Goal: Check status: Check status

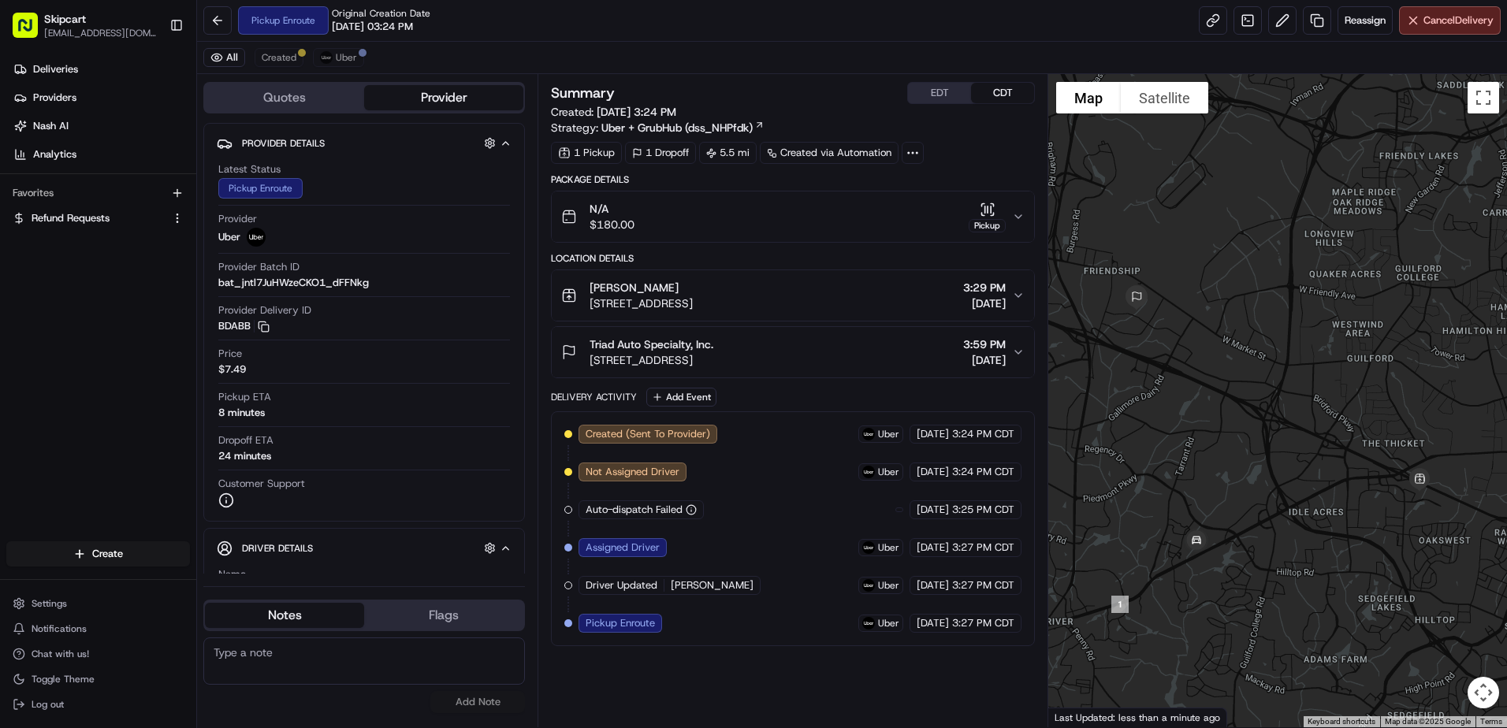
click at [997, 226] on div "Pickup" at bounding box center [987, 225] width 37 height 13
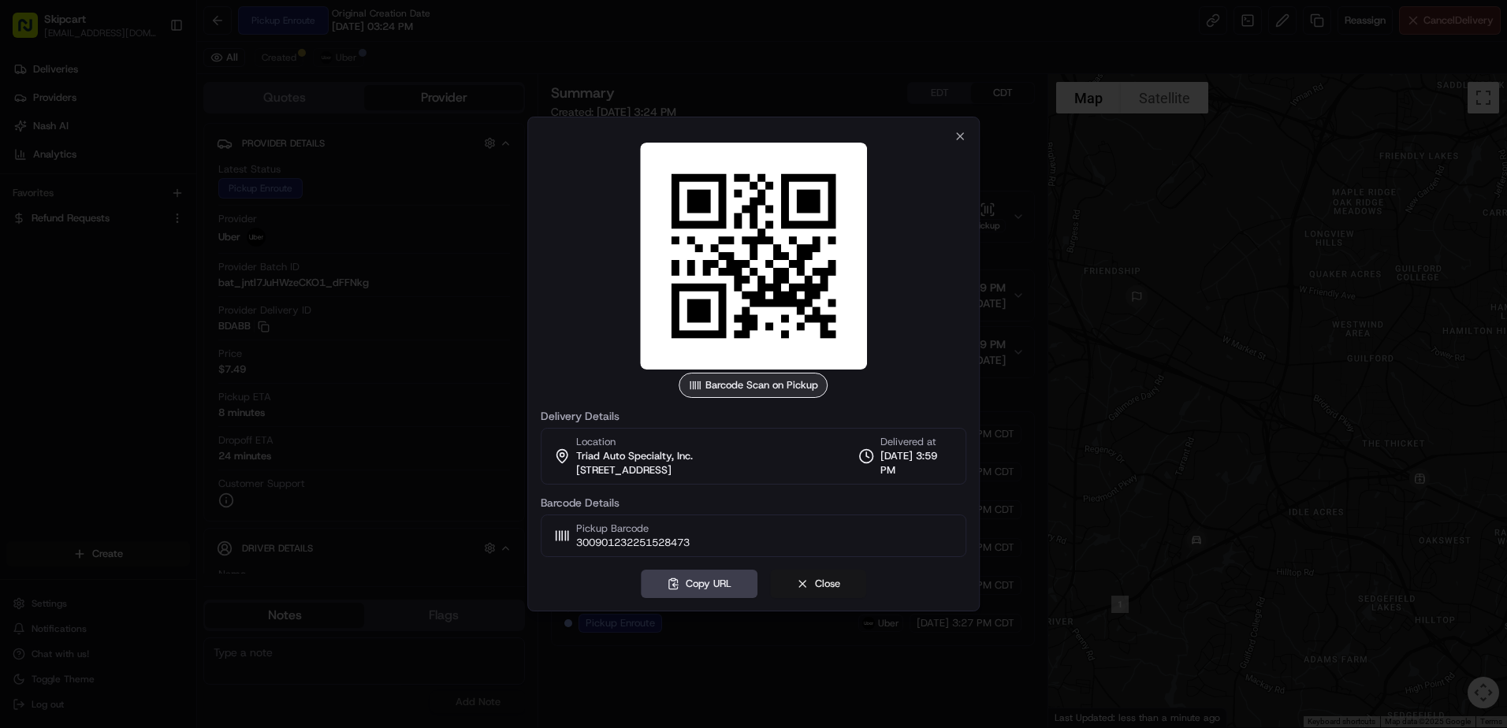
click at [830, 583] on button "Close" at bounding box center [818, 584] width 96 height 28
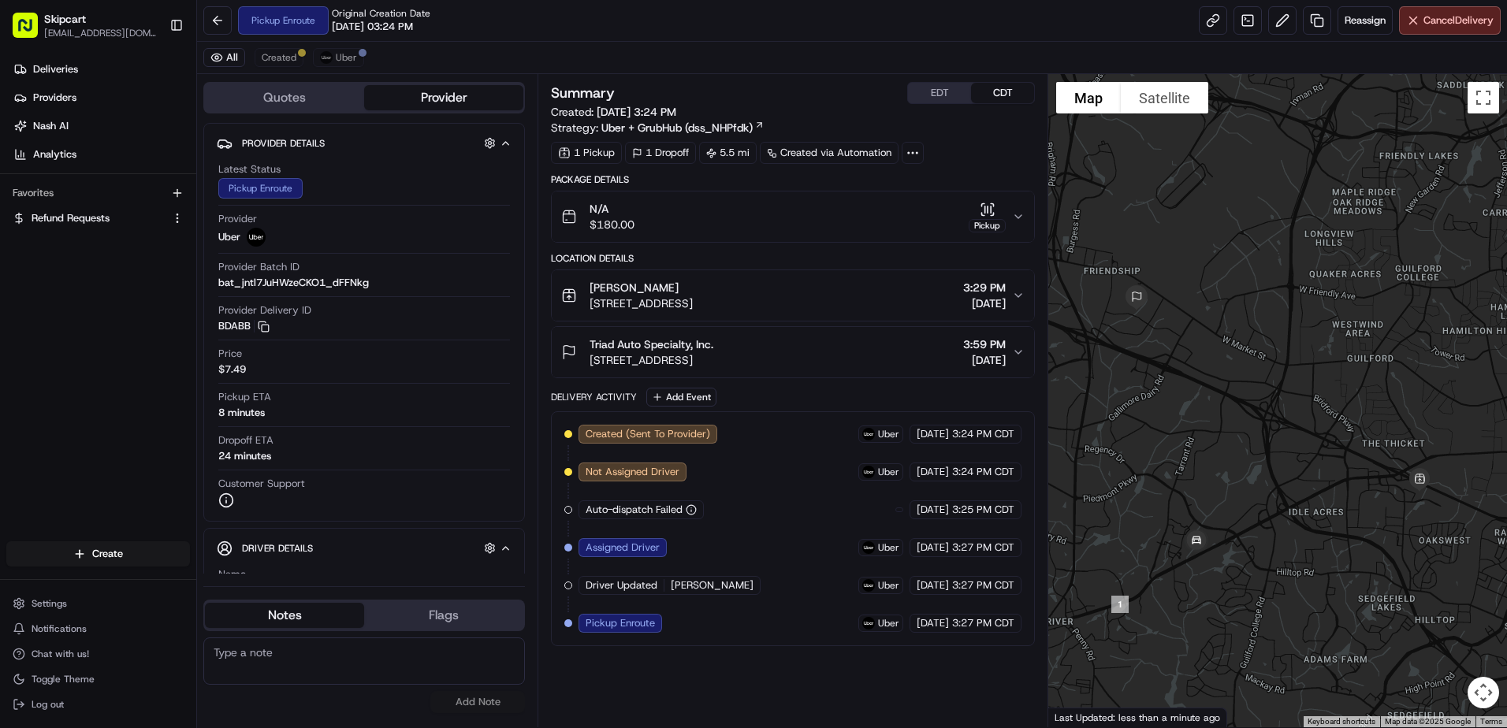
click at [1015, 218] on icon "button" at bounding box center [1018, 217] width 13 height 13
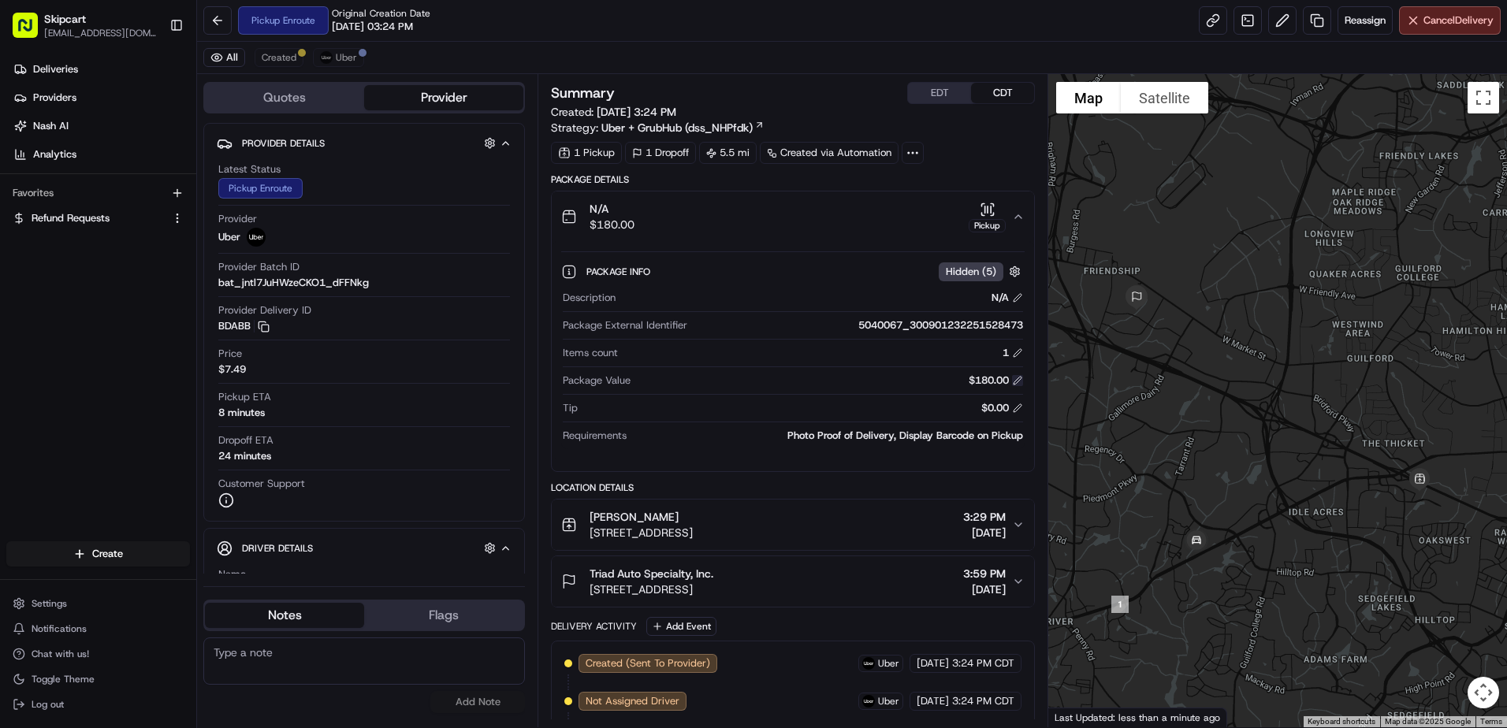
click at [1019, 382] on button at bounding box center [1017, 380] width 11 height 11
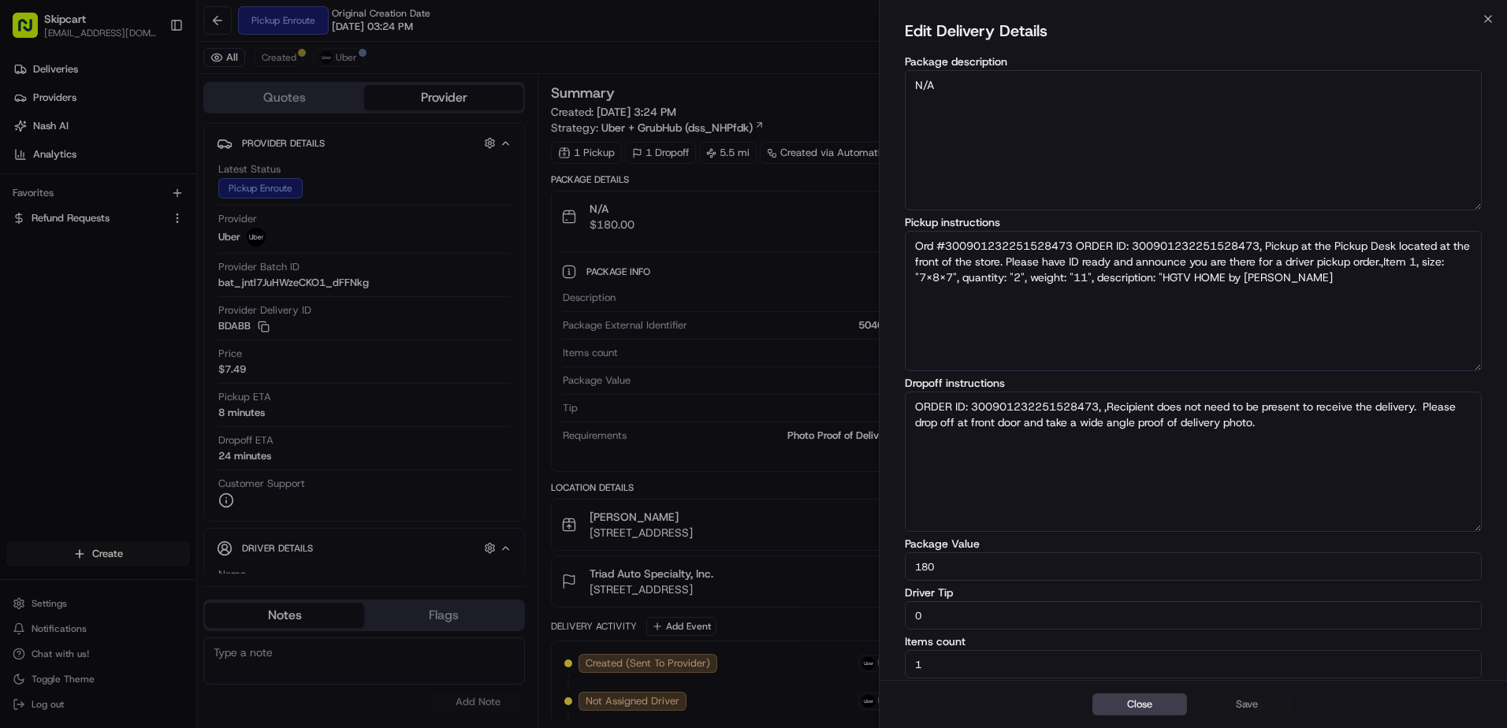
scroll to position [6, 0]
click at [997, 568] on input "180" at bounding box center [1193, 565] width 577 height 28
click at [1483, 26] on div "Edit Delivery Details Package description N/A Pickup instructions Ord #30090123…" at bounding box center [1194, 346] width 628 height 667
click at [1489, 20] on div "Edit Delivery Details Package description N/A Pickup instructions Ord #30090123…" at bounding box center [1194, 346] width 628 height 667
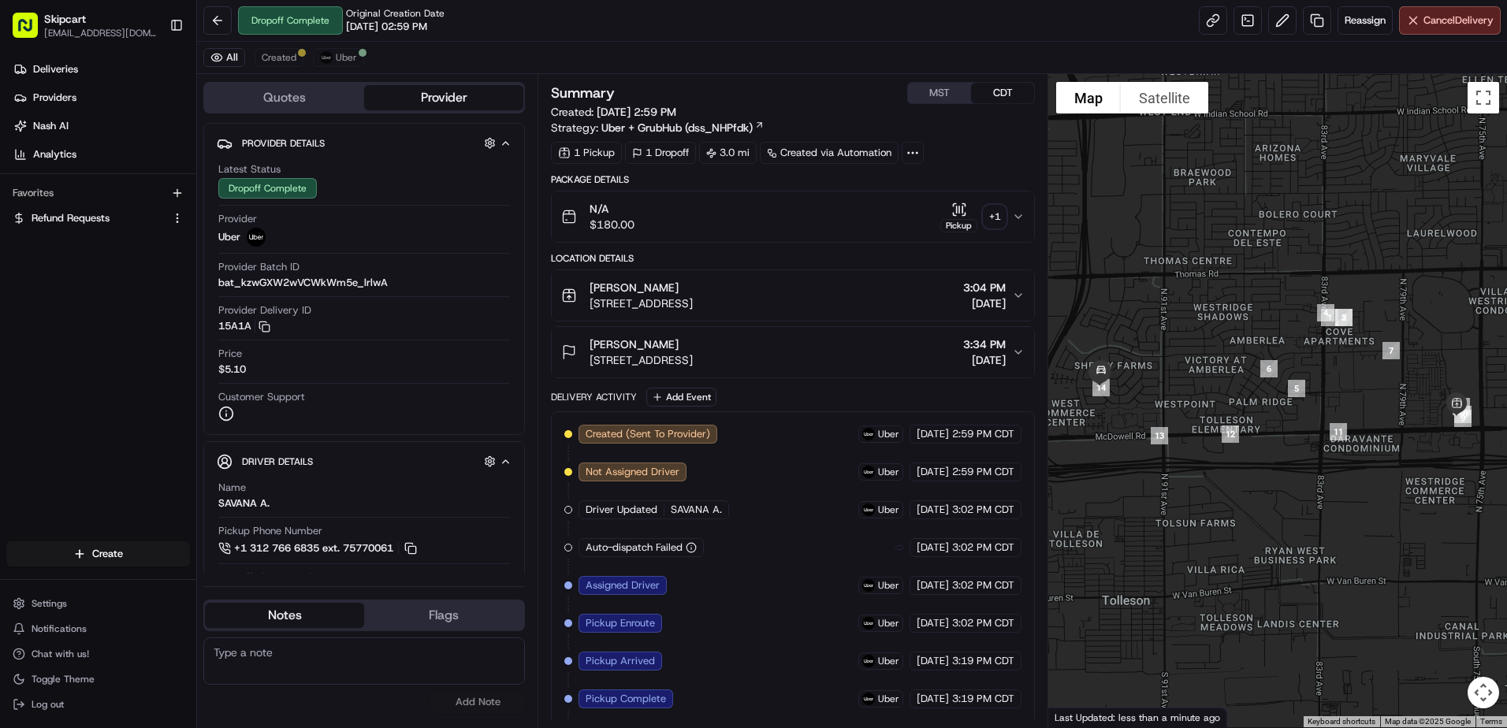
drag, startPoint x: 1016, startPoint y: 214, endPoint x: 998, endPoint y: 223, distance: 20.1
click at [1016, 214] on icon "button" at bounding box center [1018, 217] width 13 height 13
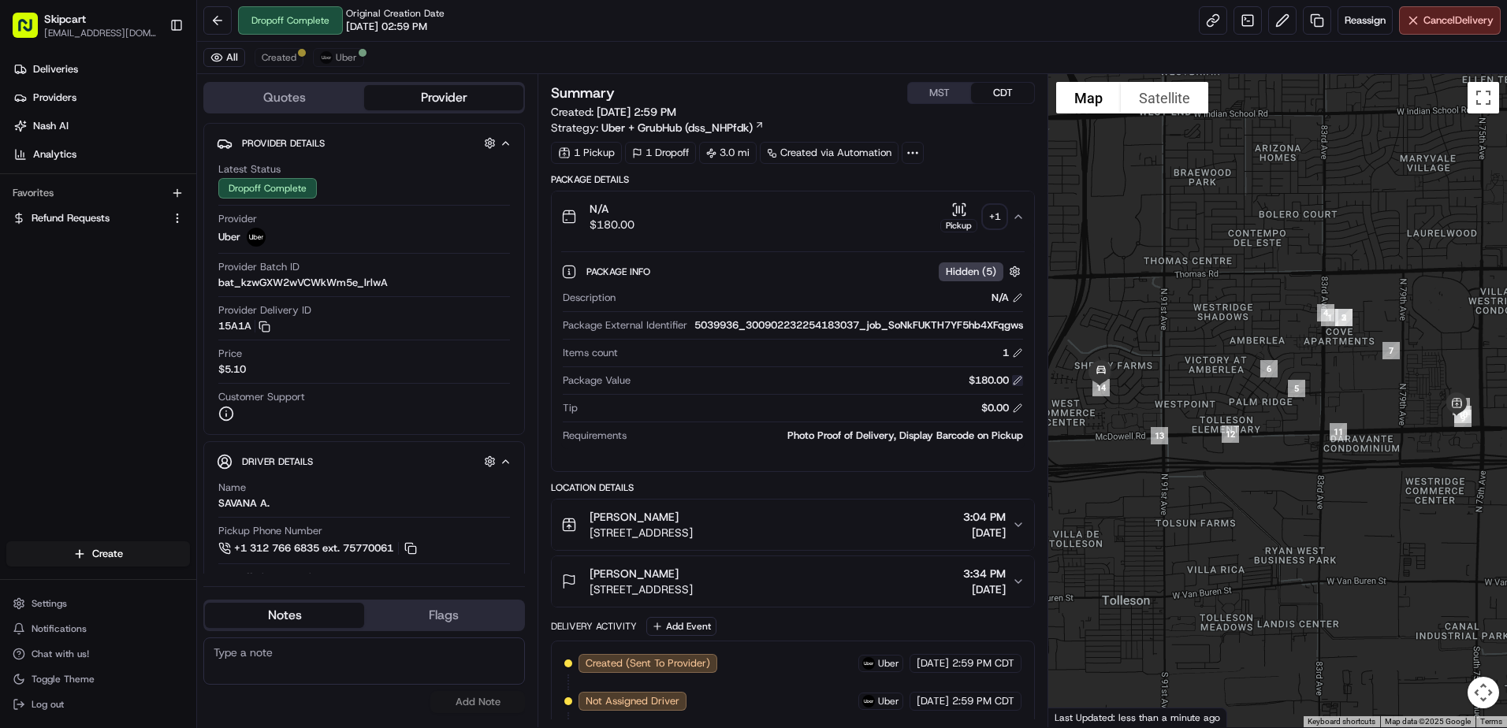
click at [1019, 386] on button at bounding box center [1017, 380] width 11 height 11
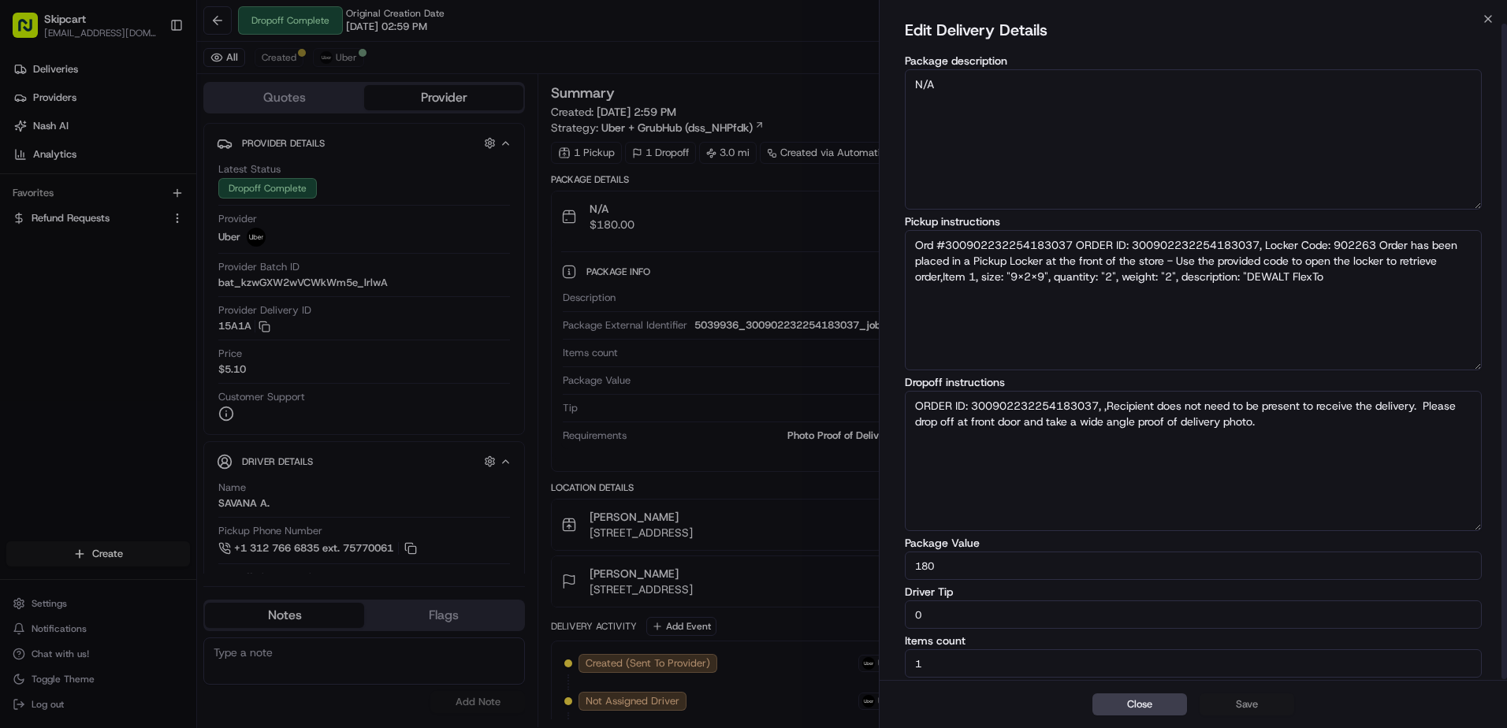
scroll to position [6, 0]
click at [949, 568] on input "180" at bounding box center [1193, 565] width 577 height 28
click at [1489, 25] on div "Edit Delivery Details Package description N/A Pickup instructions Ord #30090223…" at bounding box center [1194, 346] width 628 height 667
drag, startPoint x: 1491, startPoint y: 17, endPoint x: 1433, endPoint y: 37, distance: 61.1
click at [1492, 17] on icon "button" at bounding box center [1488, 19] width 13 height 13
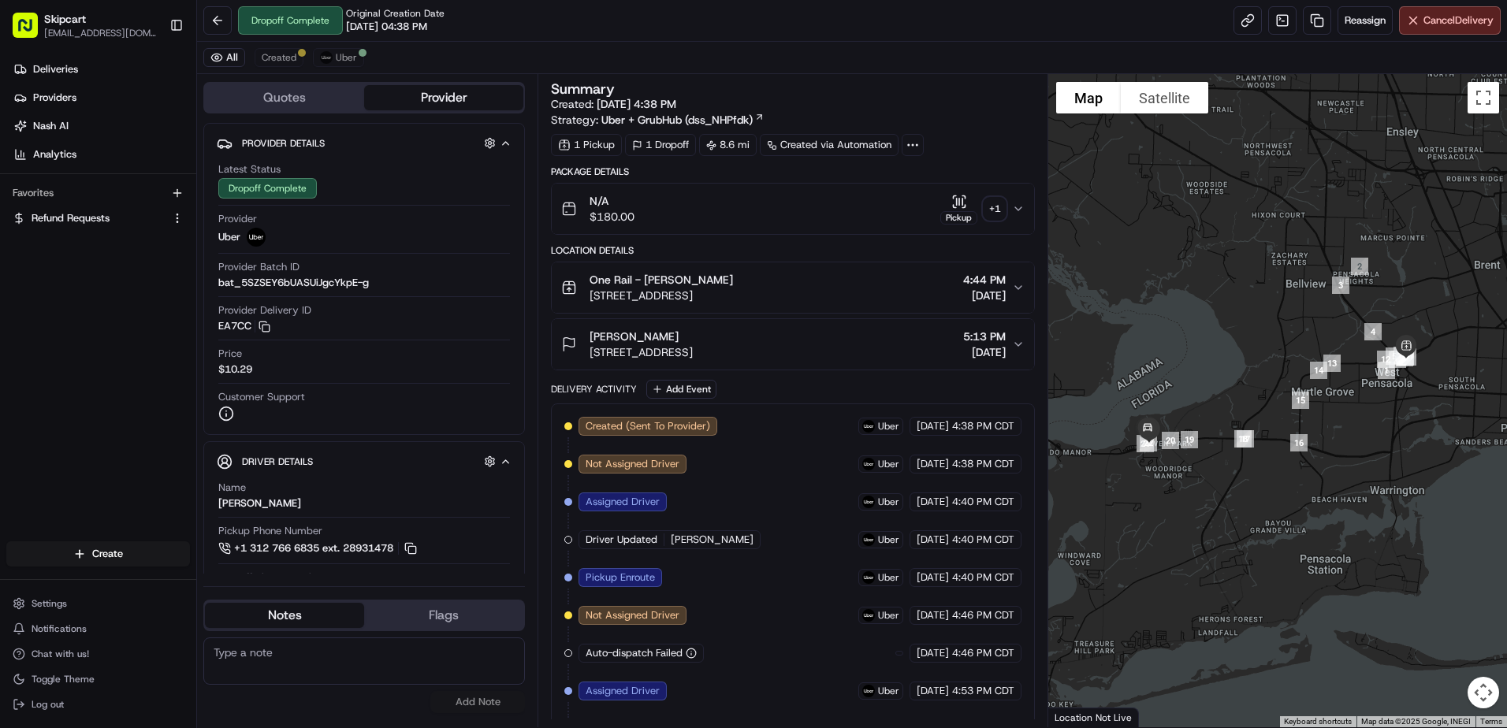
click at [1024, 208] on icon "button" at bounding box center [1018, 209] width 13 height 13
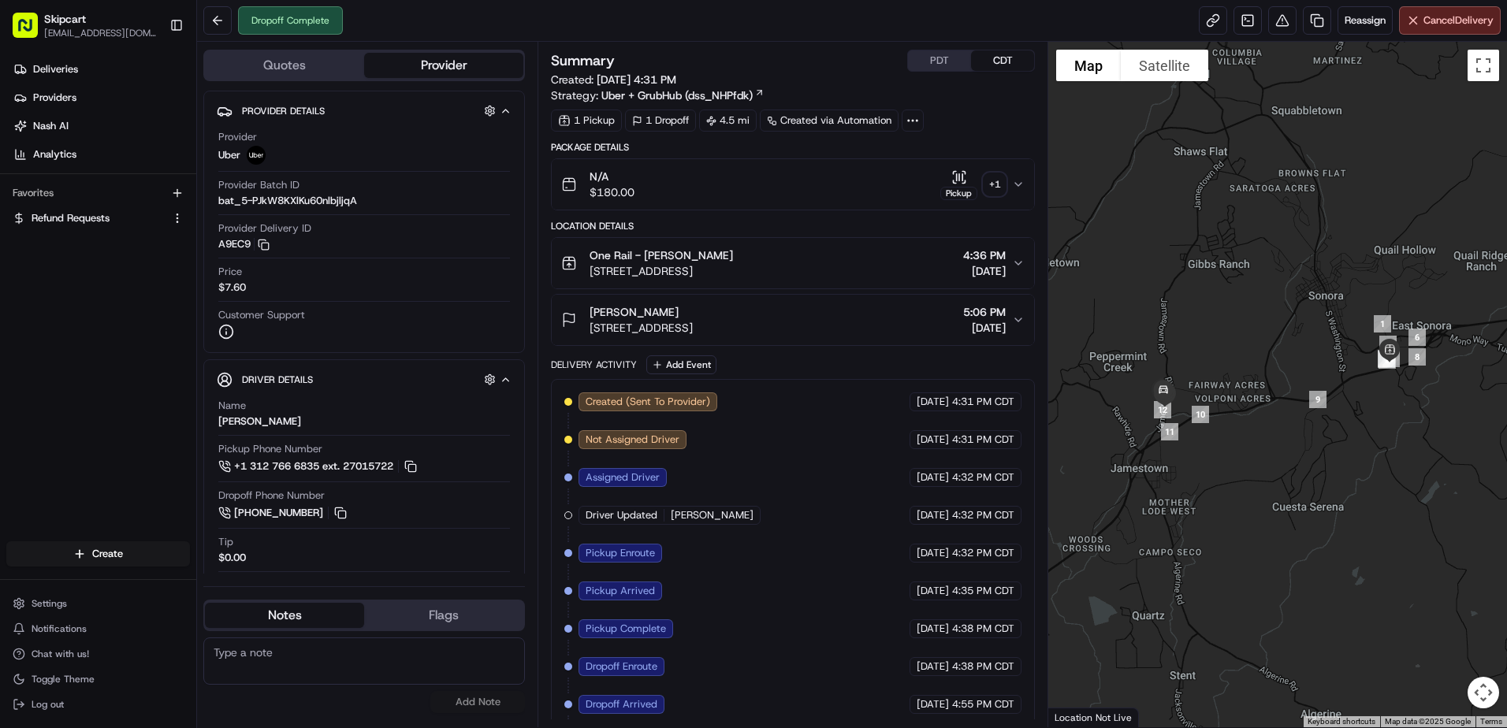
click at [1021, 186] on icon "button" at bounding box center [1018, 184] width 13 height 13
